Goal: Information Seeking & Learning: Learn about a topic

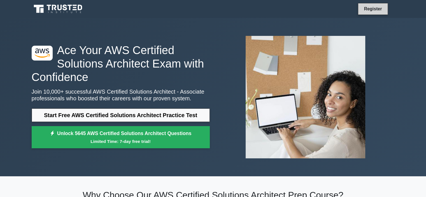
click at [365, 9] on link "Register" at bounding box center [372, 8] width 25 height 7
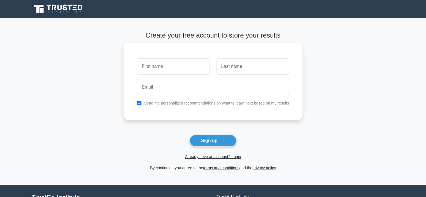
click at [177, 67] on input "text" at bounding box center [173, 66] width 73 height 16
type input "Raju"
click at [235, 66] on input "text" at bounding box center [252, 66] width 73 height 16
type input "H P"
click at [154, 97] on div at bounding box center [213, 87] width 159 height 21
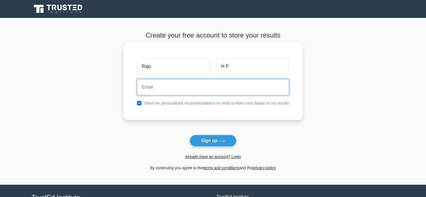
click at [152, 94] on input "email" at bounding box center [213, 87] width 152 height 16
type input "[EMAIL_ADDRESS][PERSON_NAME][DOMAIN_NAME]"
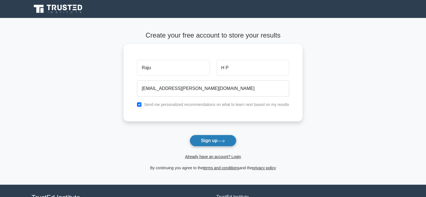
click at [213, 144] on button "Sign up" at bounding box center [213, 141] width 47 height 12
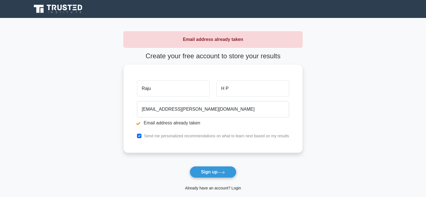
click at [199, 188] on link "Already have an account? Login" at bounding box center [213, 188] width 56 height 4
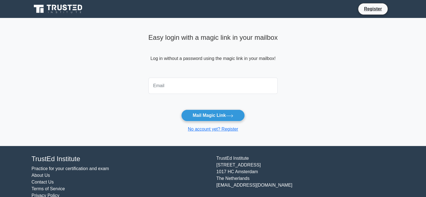
click at [183, 88] on input "email" at bounding box center [212, 86] width 129 height 16
type input "[EMAIL_ADDRESS][PERSON_NAME][DOMAIN_NAME]"
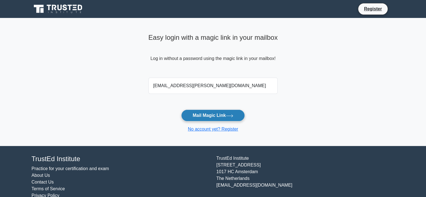
click at [203, 113] on button "Mail Magic Link" at bounding box center [213, 115] width 64 height 12
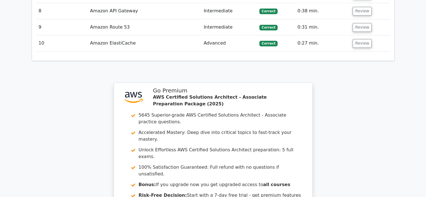
scroll to position [843, 0]
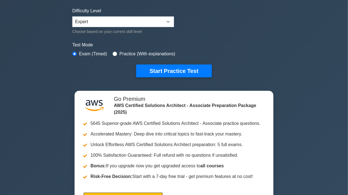
scroll to position [141, 0]
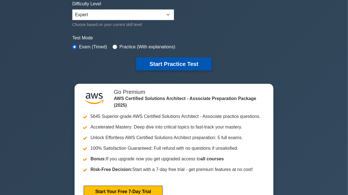
click at [169, 64] on button "Start Practice Test" at bounding box center [174, 64] width 76 height 13
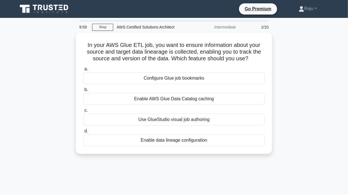
click at [169, 65] on div "a. Configure Glue job bookmarks b. Enable AWS Glue Data Catalog caching c. d." at bounding box center [174, 106] width 188 height 83
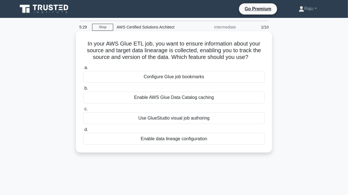
click at [113, 144] on div "Enable data lineage configuration" at bounding box center [173, 139] width 181 height 12
click at [83, 132] on input "d. Enable data lineage configuration" at bounding box center [83, 130] width 0 height 4
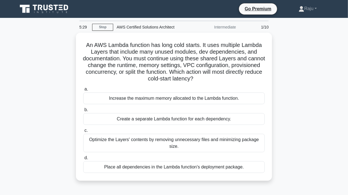
click at [113, 144] on div "Optimize the Layers' contents by removing unnecessary files and minimizing pack…" at bounding box center [173, 143] width 181 height 18
click at [83, 133] on input "c. Optimize the Layers' contents by removing unnecessary files and minimizing p…" at bounding box center [83, 131] width 0 height 4
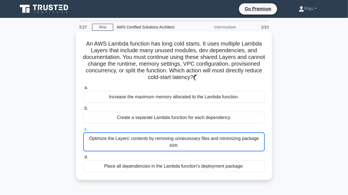
click at [129, 162] on div "Place all dependencies in the Lambda function's deployment package." at bounding box center [173, 167] width 181 height 12
click at [83, 159] on input "d. Place all dependencies in the Lambda function's deployment package." at bounding box center [83, 158] width 0 height 4
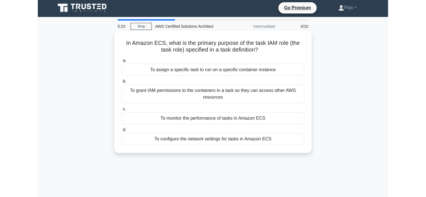
scroll to position [1, 0]
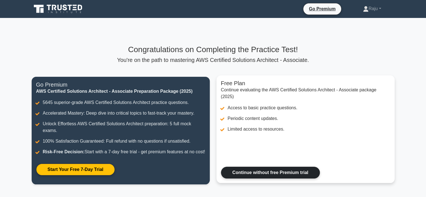
click at [245, 178] on link "Continue without free Premium trial" at bounding box center [270, 173] width 99 height 12
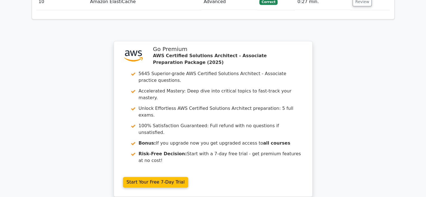
scroll to position [905, 0]
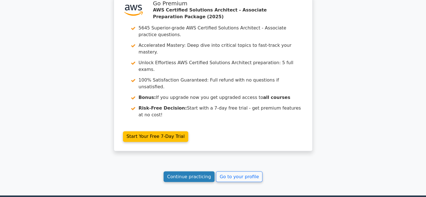
click at [175, 171] on link "Continue practicing" at bounding box center [188, 176] width 51 height 11
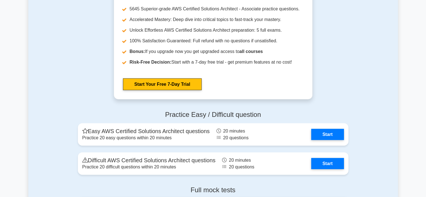
scroll to position [1294, 0]
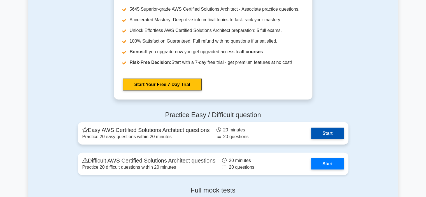
click at [319, 131] on link "Start" at bounding box center [327, 133] width 32 height 11
